Goal: Book appointment/travel/reservation

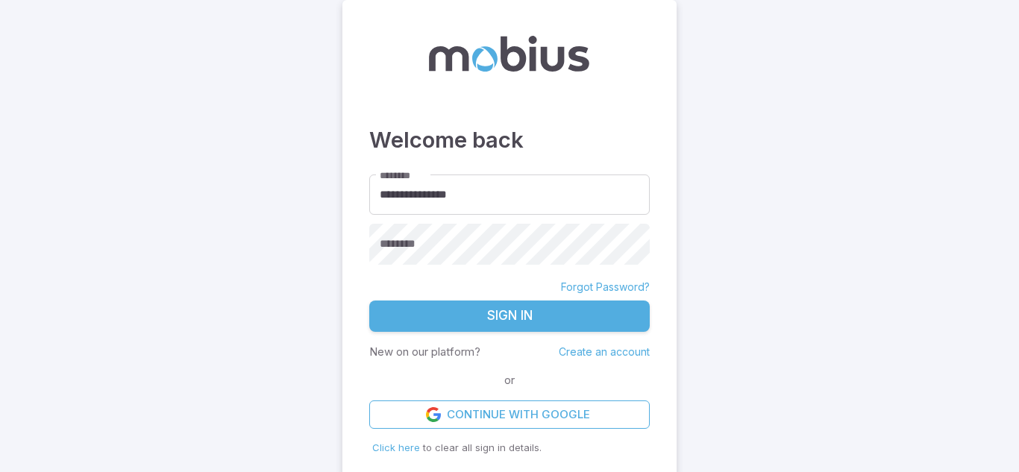
click at [398, 240] on div "********" at bounding box center [509, 244] width 281 height 41
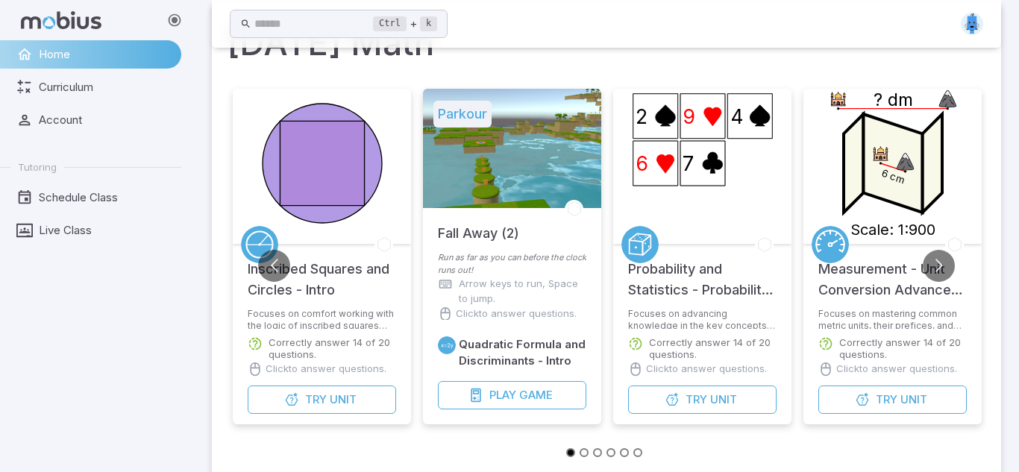
scroll to position [120, 0]
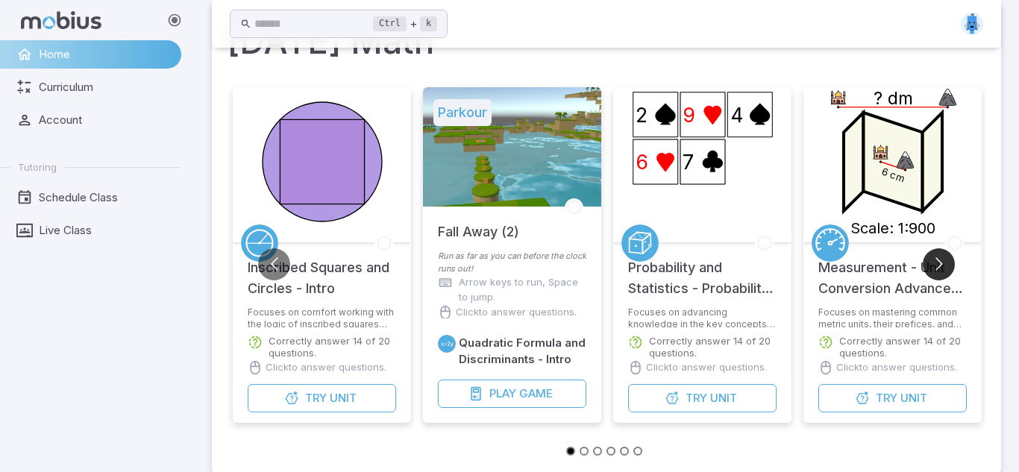
click at [941, 272] on button "Go to next slide" at bounding box center [939, 265] width 32 height 32
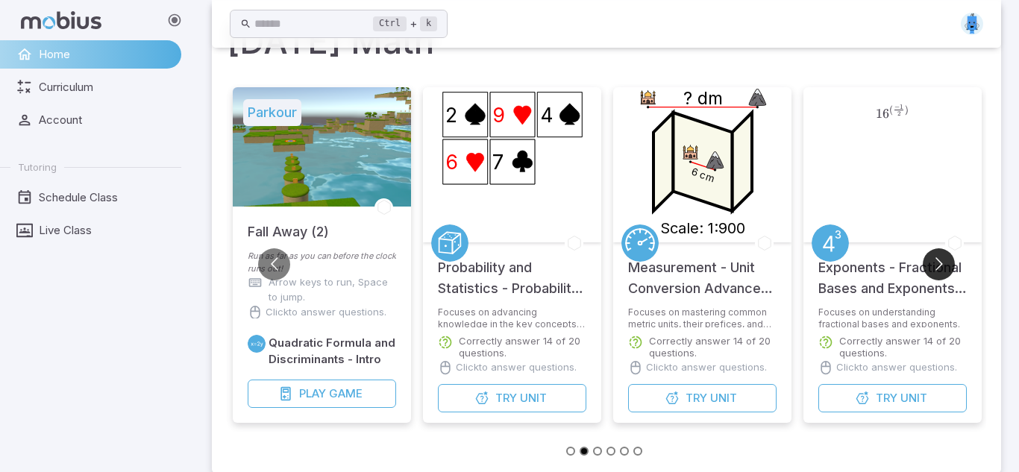
click at [937, 272] on button "Go to next slide" at bounding box center [939, 265] width 32 height 32
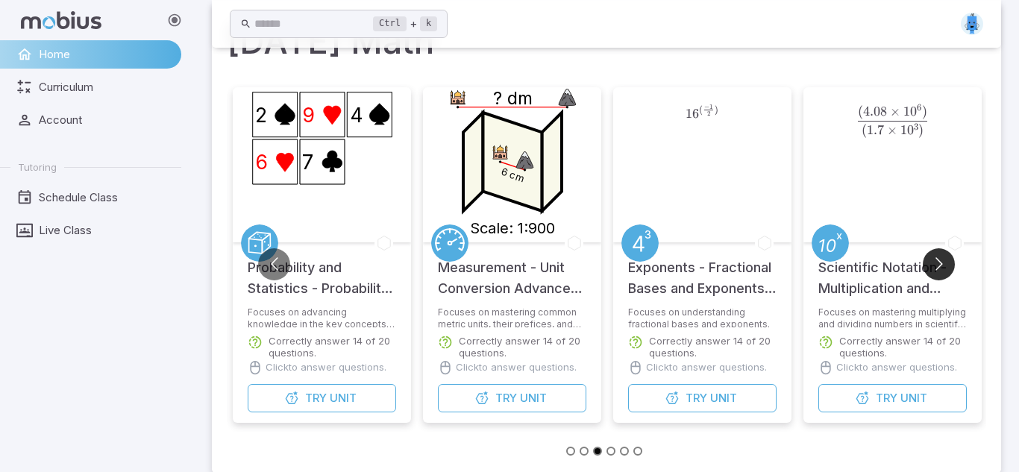
click at [937, 272] on button "Go to next slide" at bounding box center [939, 265] width 32 height 32
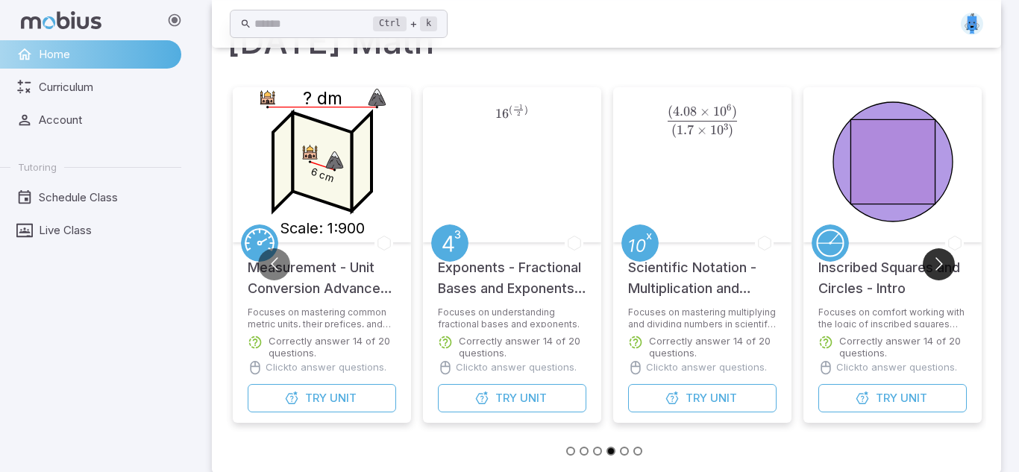
click at [932, 272] on button "Go to next slide" at bounding box center [939, 265] width 32 height 32
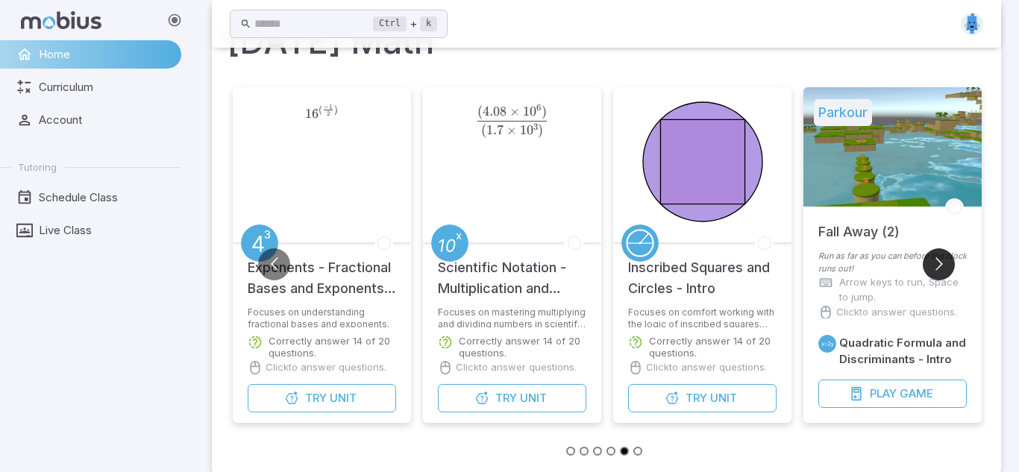
click at [931, 272] on button "Go to next slide" at bounding box center [939, 265] width 32 height 32
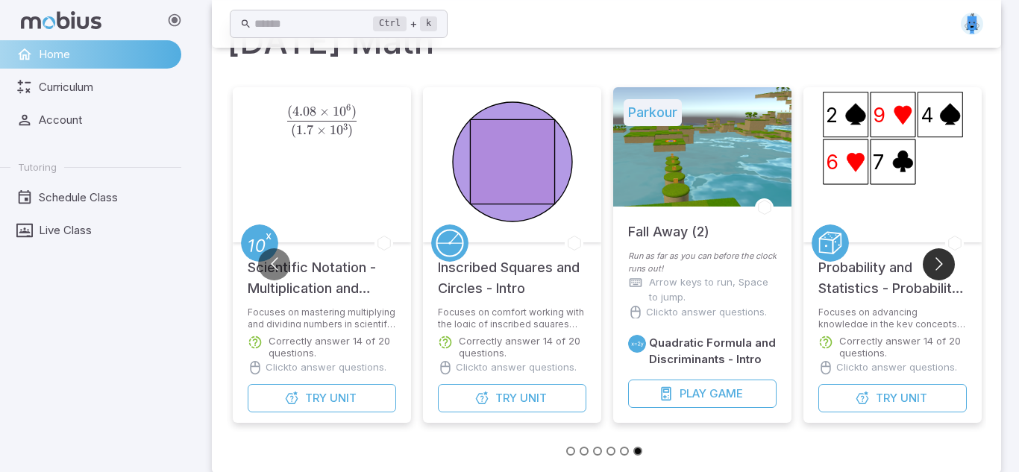
click at [929, 274] on button "Go to next slide" at bounding box center [939, 265] width 32 height 32
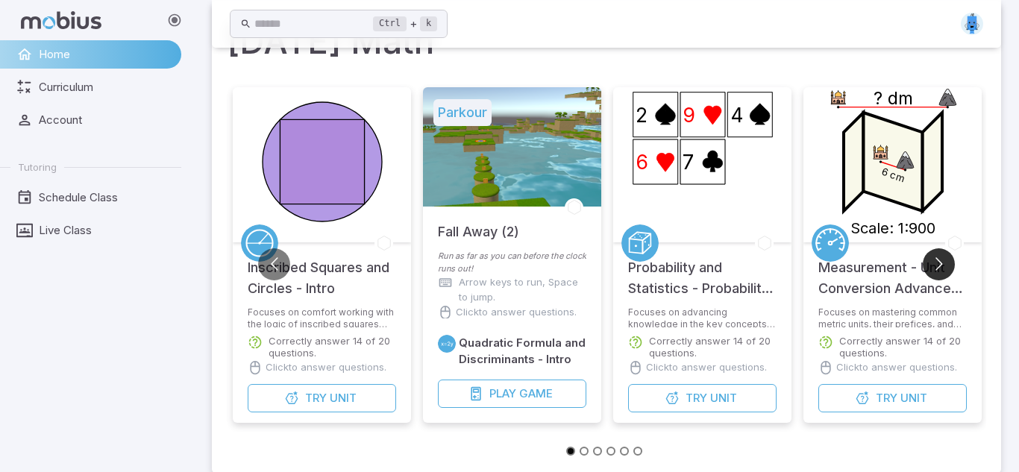
click at [934, 272] on button "Go to next slide" at bounding box center [939, 265] width 32 height 32
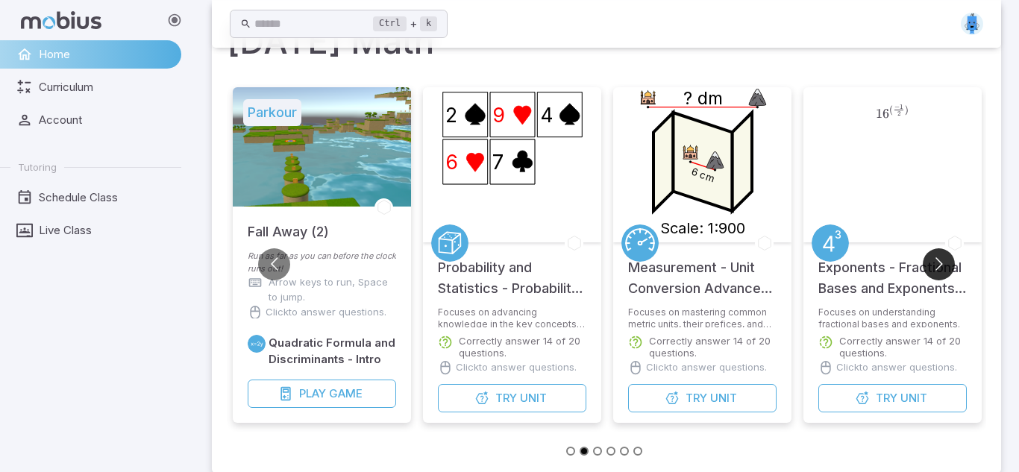
click at [934, 273] on button "Go to next slide" at bounding box center [939, 265] width 32 height 32
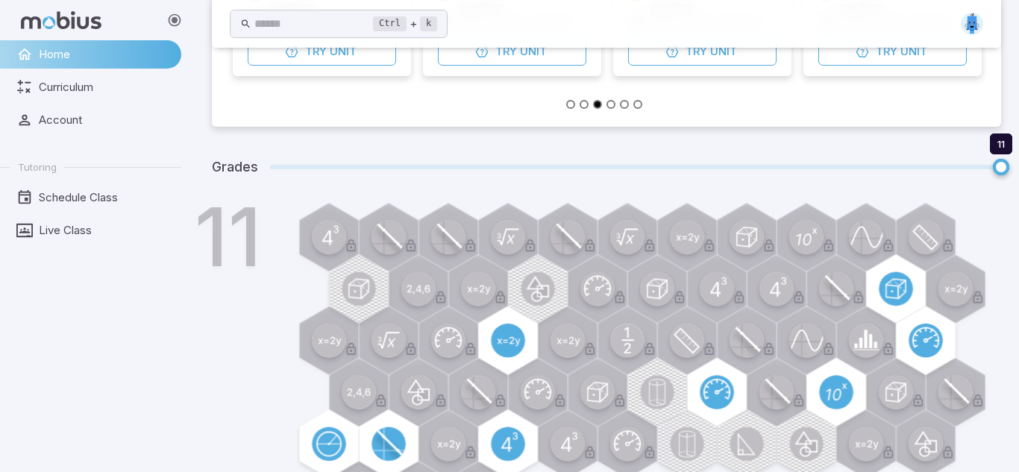
scroll to position [471, 0]
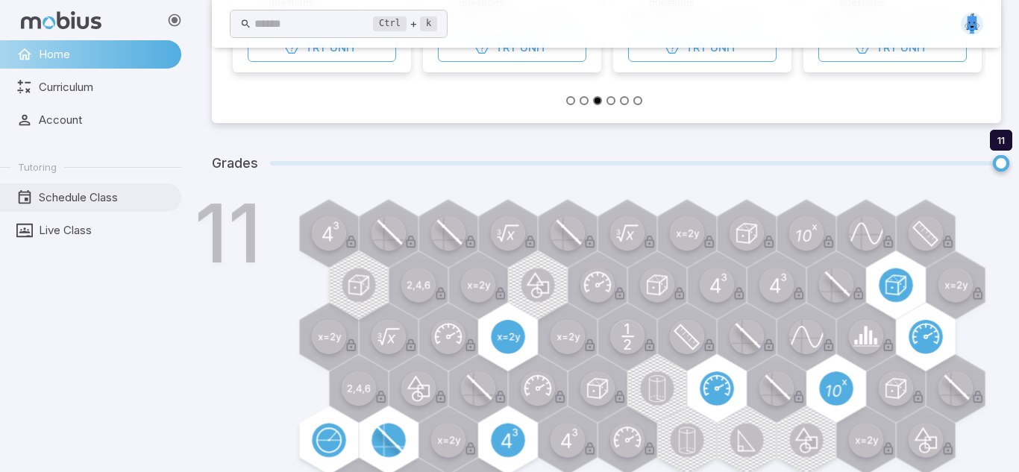
click at [60, 193] on span "Schedule Class" at bounding box center [105, 198] width 132 height 16
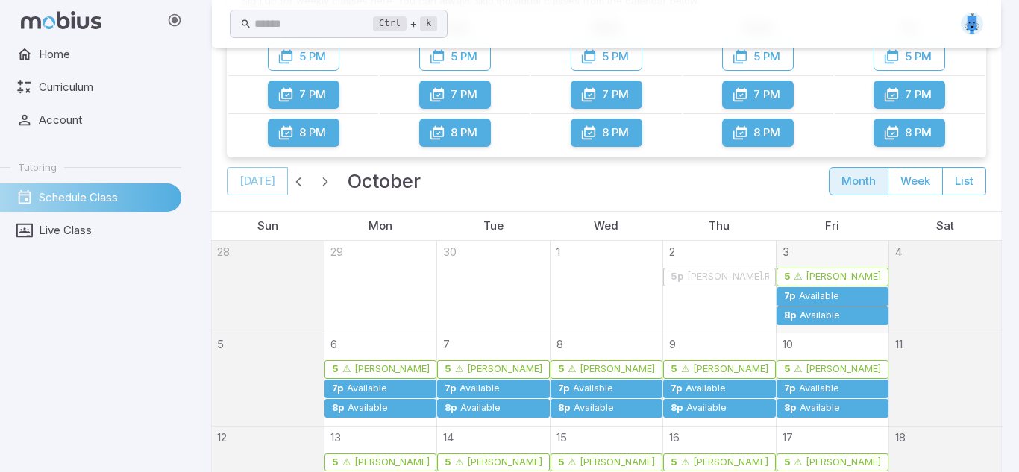
scroll to position [203, 0]
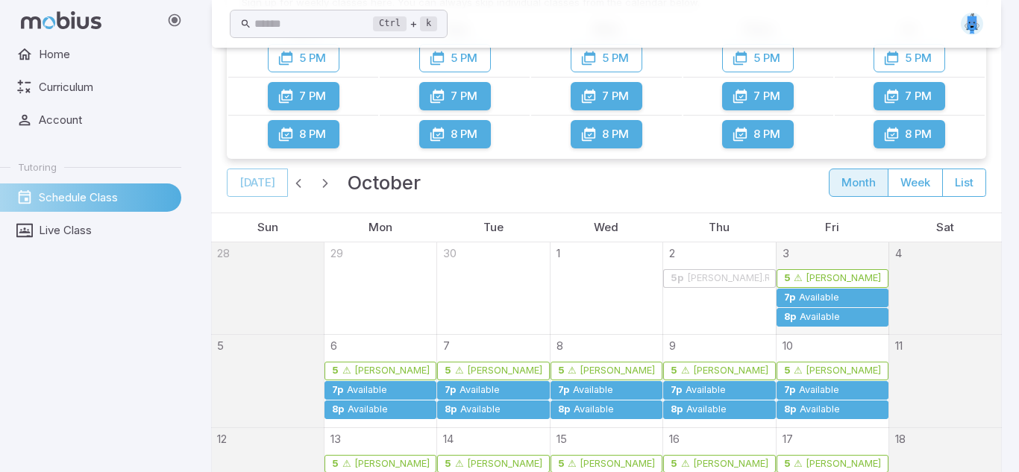
click at [808, 284] on div "⚠ [PERSON_NAME].R (credit required)" at bounding box center [837, 278] width 89 height 11
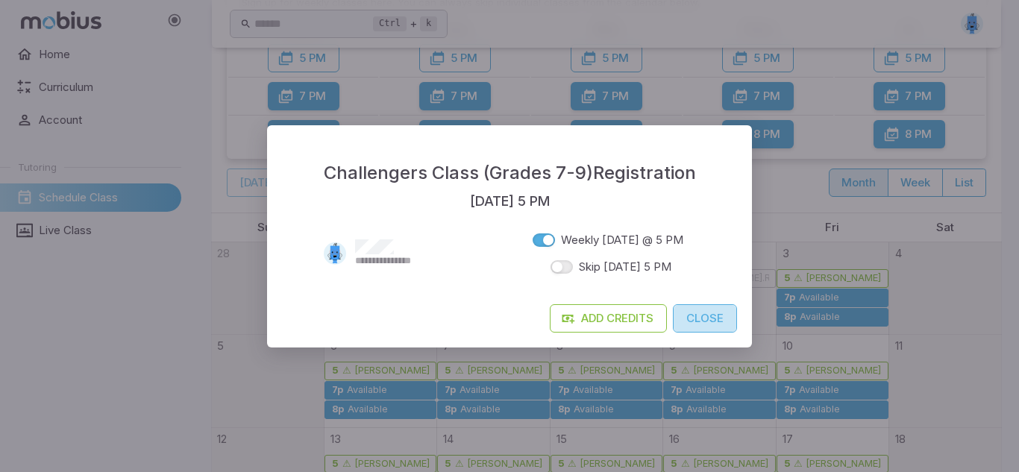
click at [678, 314] on button "Close" at bounding box center [705, 319] width 64 height 28
